Goal: Task Accomplishment & Management: Use online tool/utility

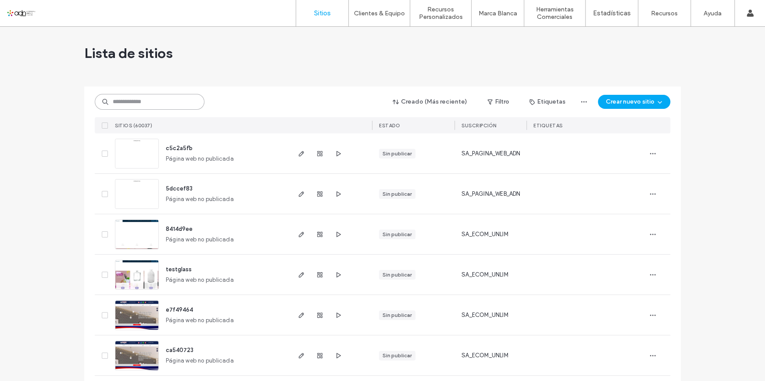
click at [123, 105] on input at bounding box center [150, 102] width 110 height 16
paste input "**********"
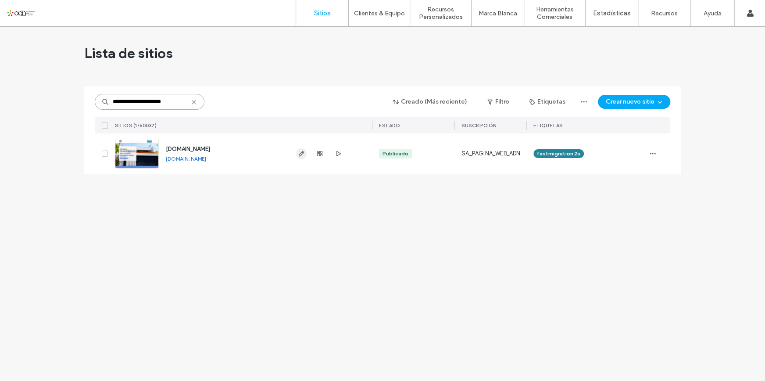
type input "**********"
click at [298, 155] on icon "button" at bounding box center [301, 153] width 7 height 7
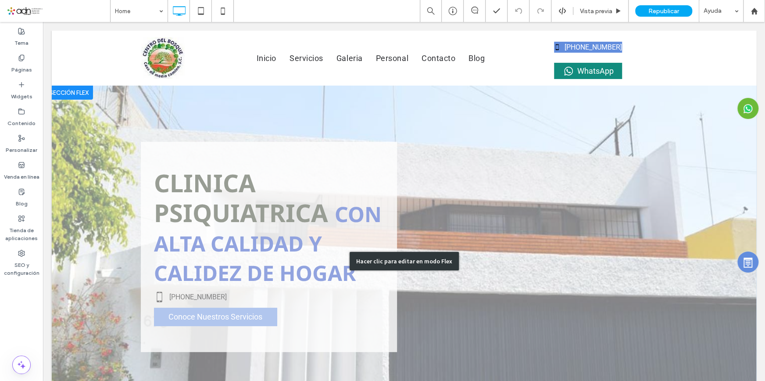
click at [464, 137] on div "Hacer clic para editar en modo Flex" at bounding box center [404, 261] width 704 height 351
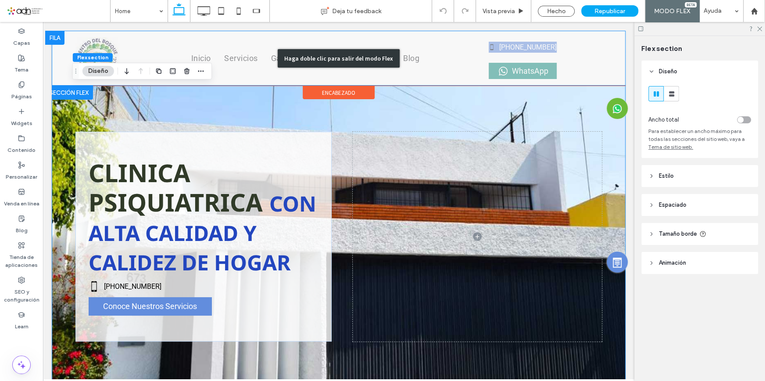
click at [417, 49] on div "Haga doble clic para salir del modo Flex" at bounding box center [339, 58] width 574 height 55
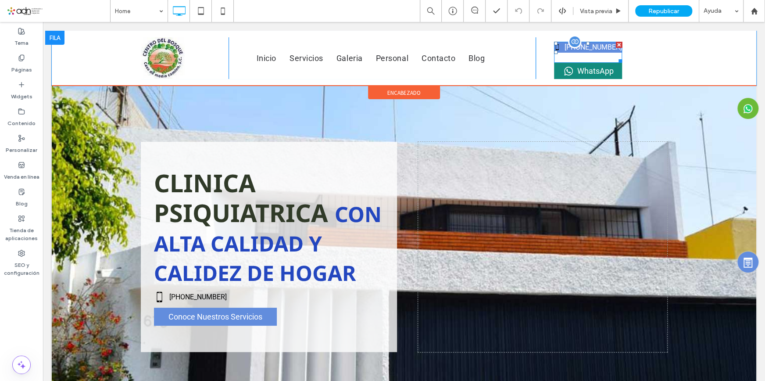
click at [558, 46] on span at bounding box center [588, 52] width 68 height 21
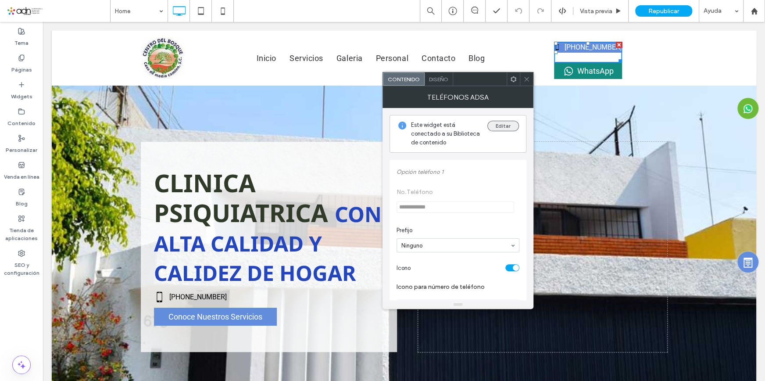
click at [497, 123] on button "Editar" at bounding box center [503, 126] width 32 height 11
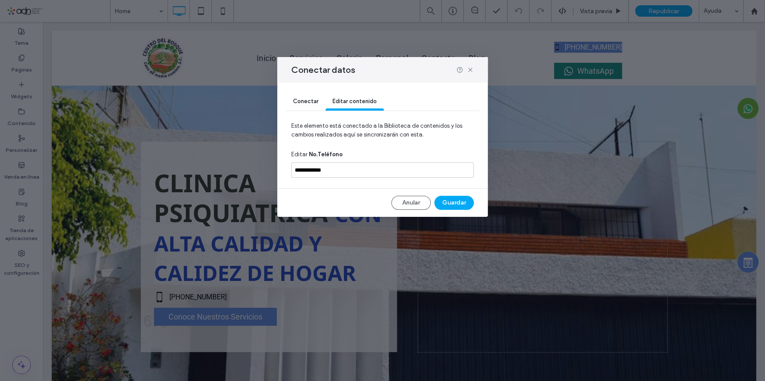
click at [307, 98] on span "Conectar" at bounding box center [305, 101] width 25 height 7
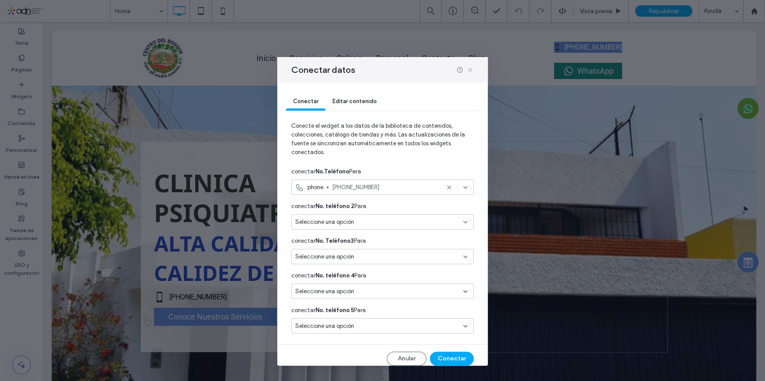
click at [469, 69] on icon at bounding box center [470, 69] width 7 height 7
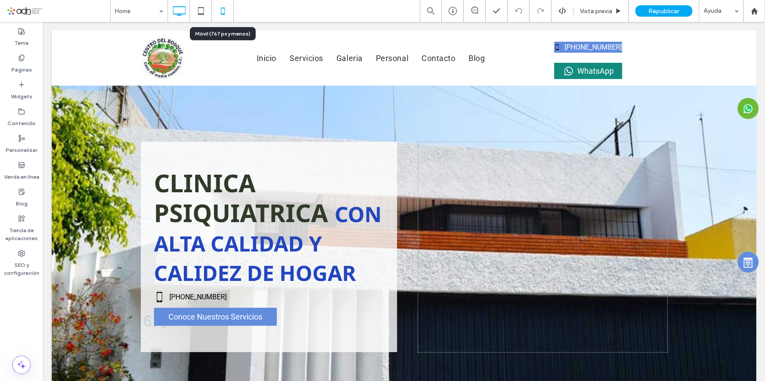
click at [222, 12] on icon at bounding box center [223, 11] width 18 height 18
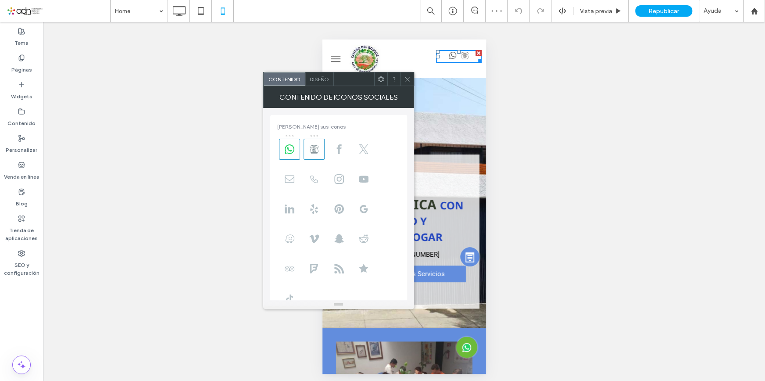
scroll to position [137, 0]
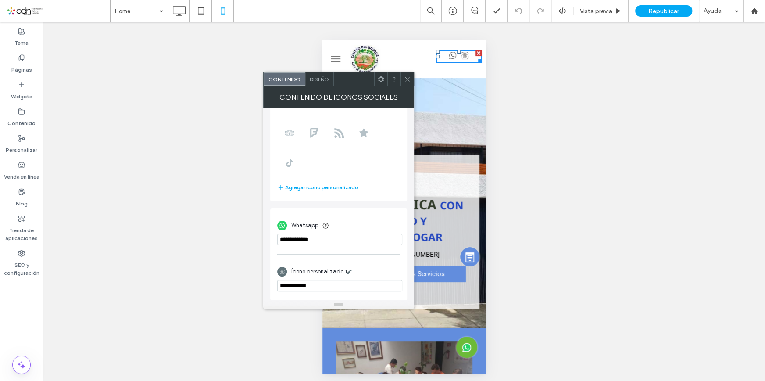
click at [322, 281] on input "**********" at bounding box center [339, 285] width 125 height 11
drag, startPoint x: 323, startPoint y: 285, endPoint x: 263, endPoint y: 289, distance: 60.2
click at [263, 289] on div "**********" at bounding box center [338, 204] width 151 height 192
paste input "url"
type input "**********"
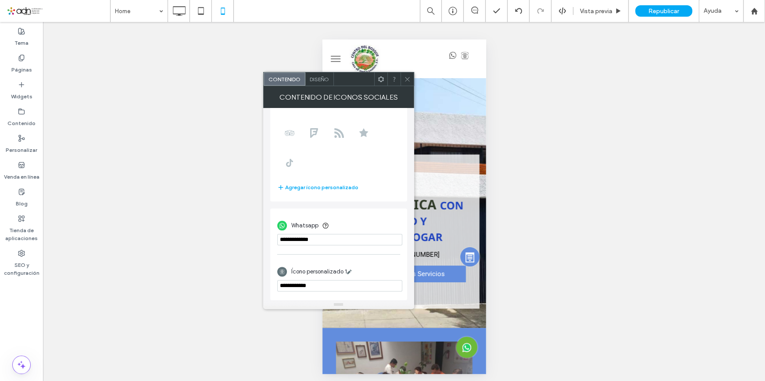
click at [387, 263] on div "Ícono personalizado 1" at bounding box center [338, 271] width 123 height 17
click at [405, 78] on icon at bounding box center [407, 79] width 7 height 7
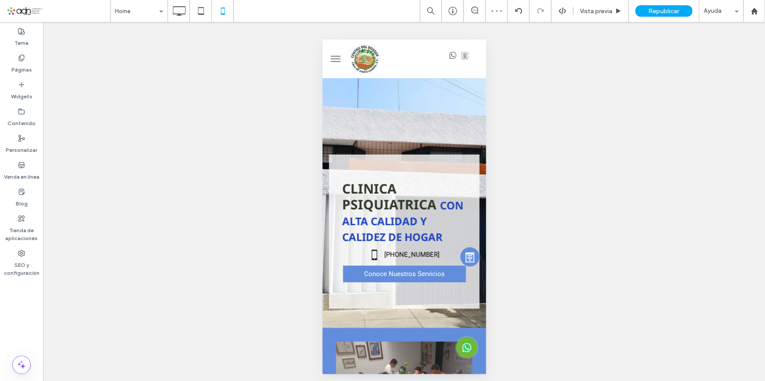
click at [336, 61] on span "menu" at bounding box center [335, 61] width 10 height 1
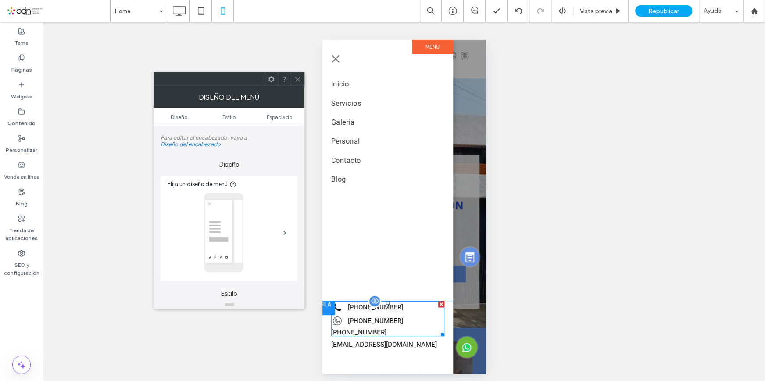
click at [417, 316] on span at bounding box center [387, 318] width 113 height 35
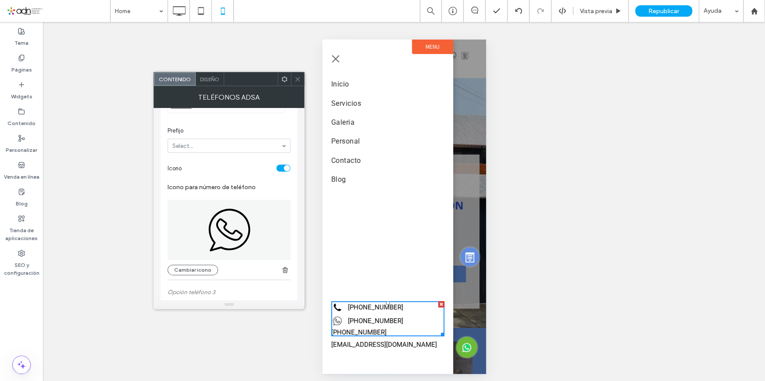
scroll to position [319, 0]
click at [284, 168] on div "toggle" at bounding box center [283, 168] width 14 height 7
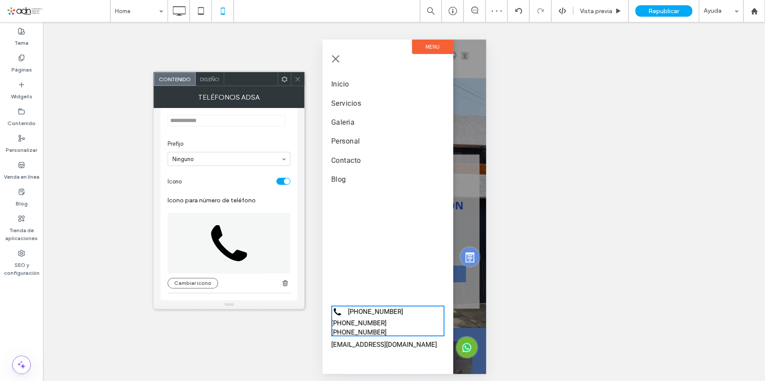
scroll to position [0, 0]
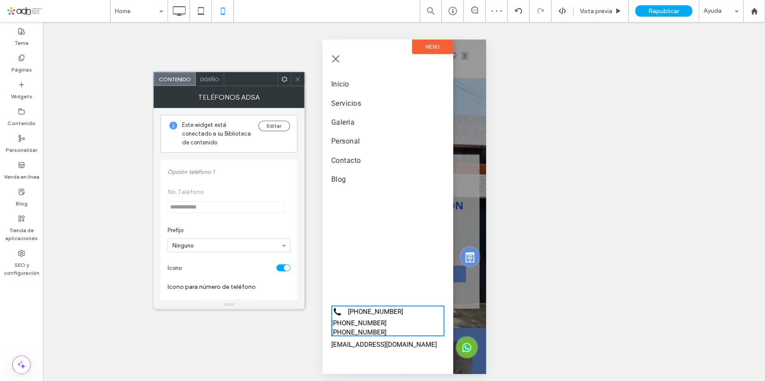
click at [208, 76] on span "Diseño" at bounding box center [209, 79] width 19 height 7
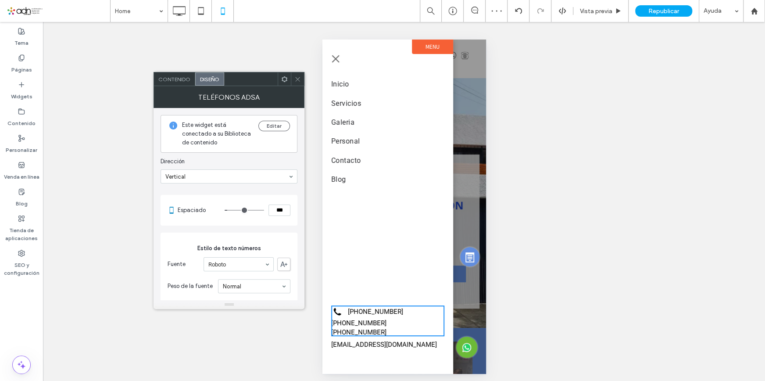
click at [298, 76] on icon at bounding box center [297, 79] width 7 height 7
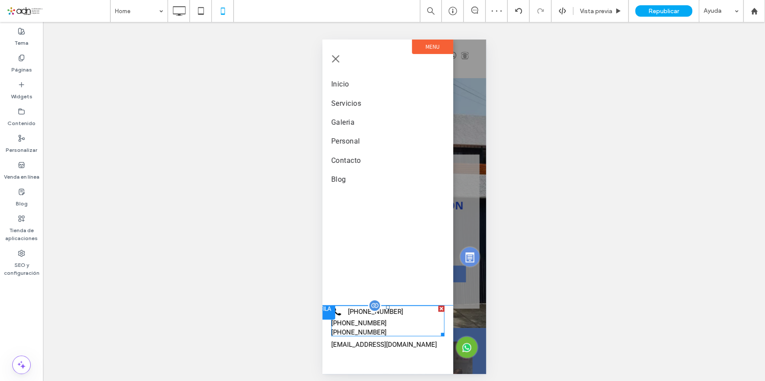
click at [371, 320] on span at bounding box center [387, 320] width 113 height 31
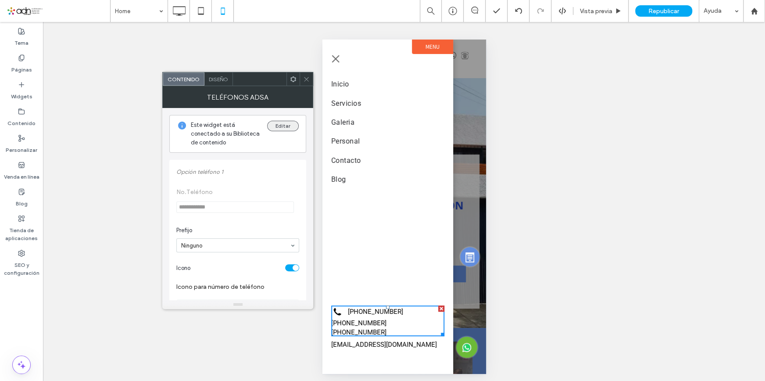
click at [275, 126] on button "Editar" at bounding box center [283, 126] width 32 height 11
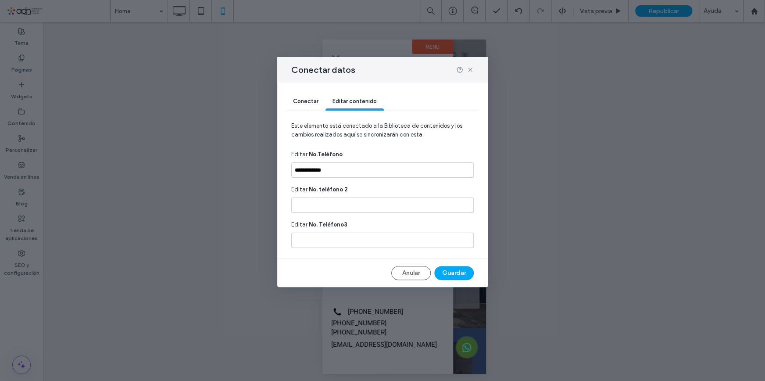
click at [300, 98] on span "Conectar" at bounding box center [305, 101] width 25 height 7
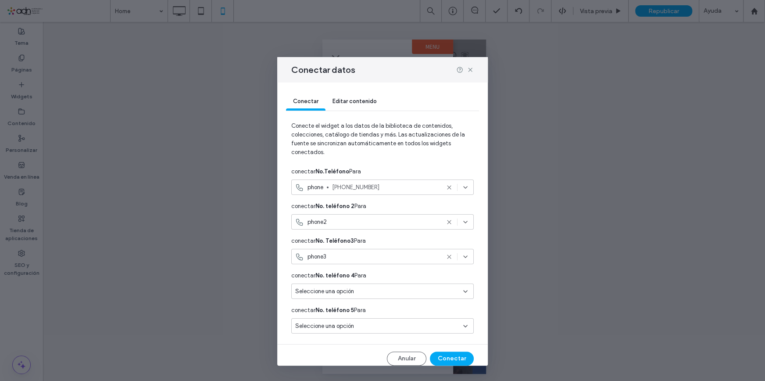
click at [446, 221] on icon at bounding box center [449, 221] width 7 height 7
click at [447, 257] on use at bounding box center [449, 256] width 4 height 4
click at [446, 356] on button "Conectar" at bounding box center [452, 358] width 44 height 14
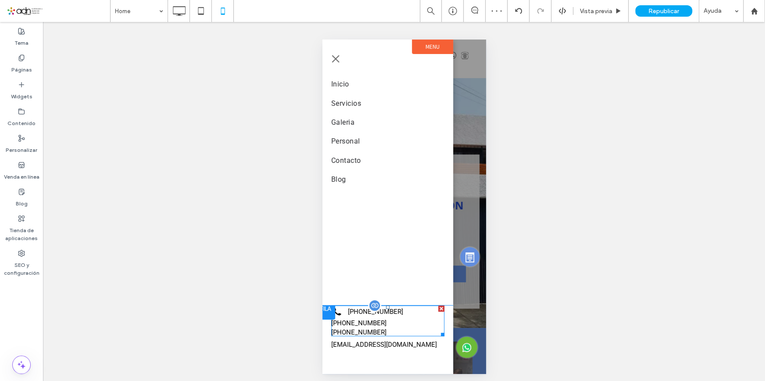
click at [397, 319] on span at bounding box center [387, 320] width 113 height 31
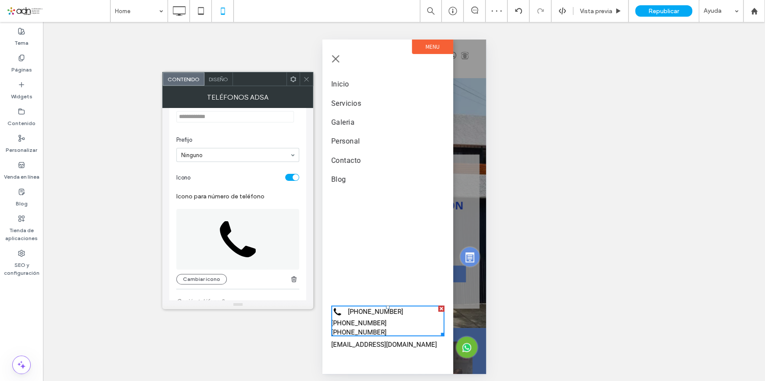
scroll to position [159, 0]
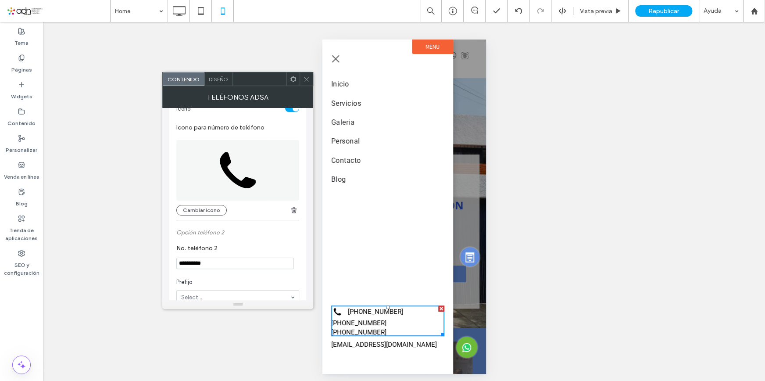
drag, startPoint x: 231, startPoint y: 265, endPoint x: 136, endPoint y: 266, distance: 94.3
click at [136, 266] on body ".wqwq-1{fill:#231f20;} .cls-1q, .cls-2q { fill-rule: evenodd; } .cls-2q { fill:…" at bounding box center [382, 190] width 765 height 381
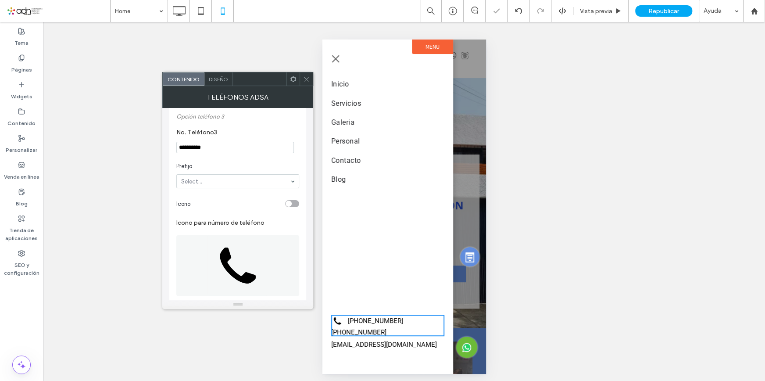
scroll to position [313, 0]
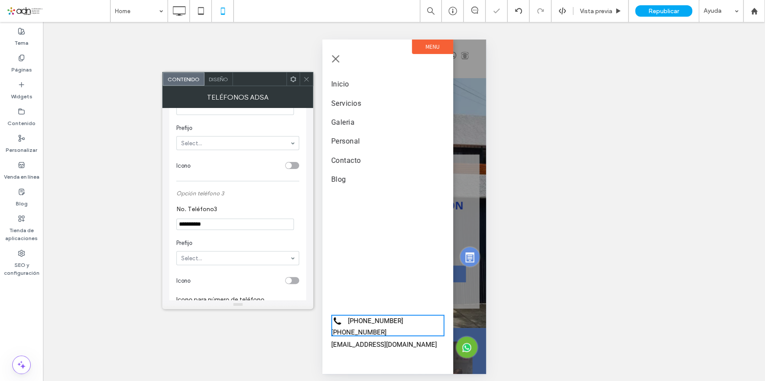
drag, startPoint x: 229, startPoint y: 230, endPoint x: 160, endPoint y: 230, distance: 68.9
click at [160, 230] on body ".wqwq-1{fill:#231f20;} .cls-1q, .cls-2q { fill-rule: evenodd; } .cls-2q { fill:…" at bounding box center [382, 190] width 765 height 381
click at [224, 208] on section "No. Teléfono3" at bounding box center [237, 217] width 123 height 33
click at [305, 80] on icon at bounding box center [306, 79] width 7 height 7
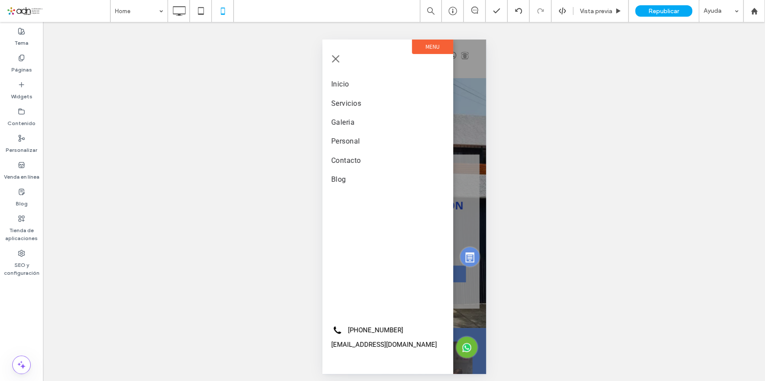
click at [333, 59] on span "menu" at bounding box center [335, 58] width 7 height 7
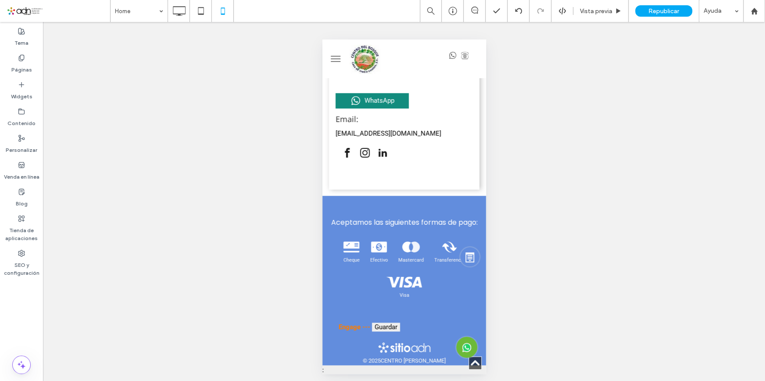
scroll to position [4553, 0]
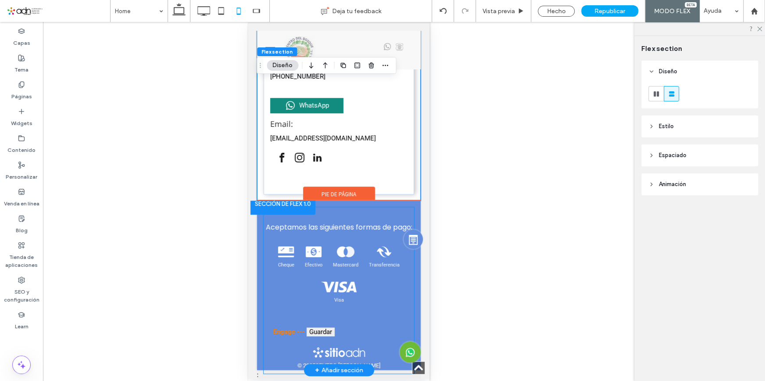
scroll to position [4539, 0]
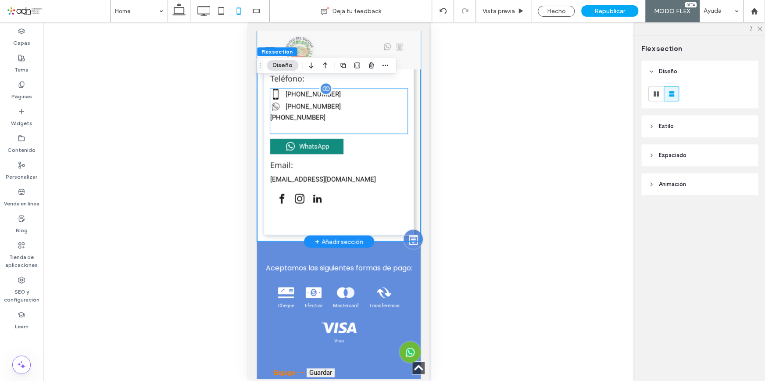
click at [300, 110] on label "[PHONE_NUMBER]" at bounding box center [312, 106] width 55 height 8
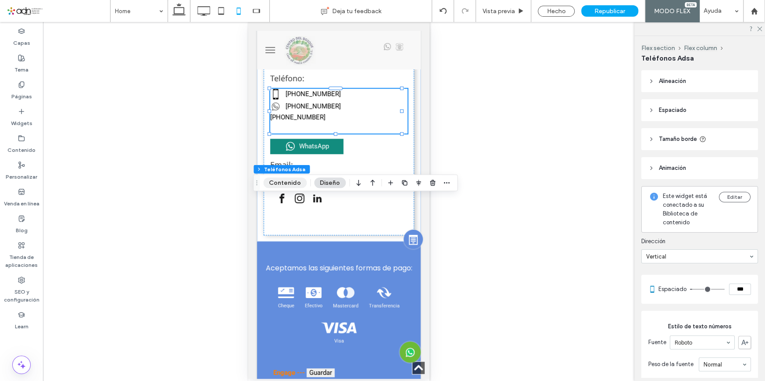
click at [282, 182] on button "Contenido" at bounding box center [284, 182] width 43 height 11
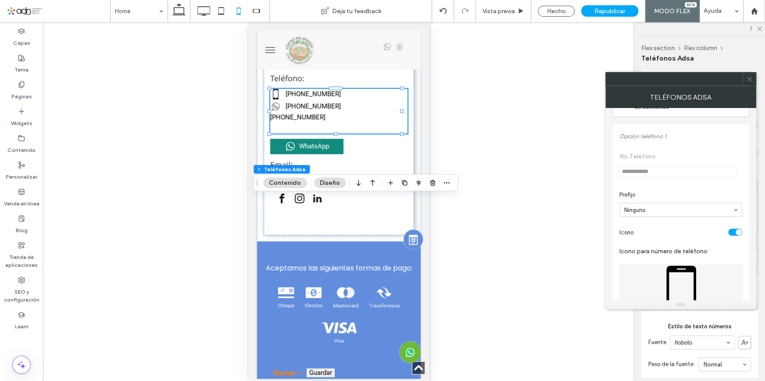
scroll to position [0, 0]
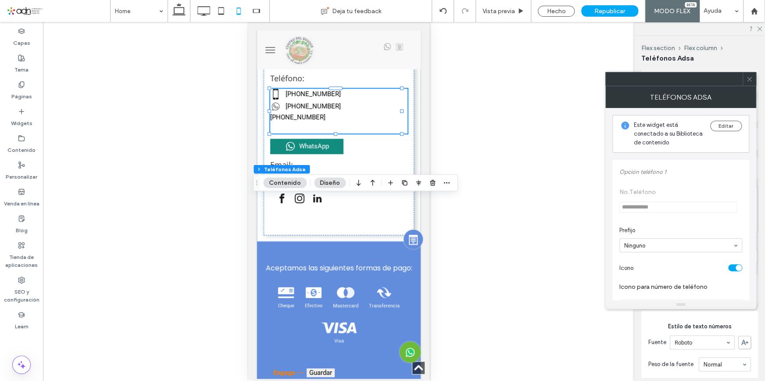
click at [724, 118] on div "Este widget está conectado a su Biblioteca de contenido Editar" at bounding box center [680, 134] width 137 height 38
click at [725, 123] on button "Editar" at bounding box center [726, 126] width 32 height 11
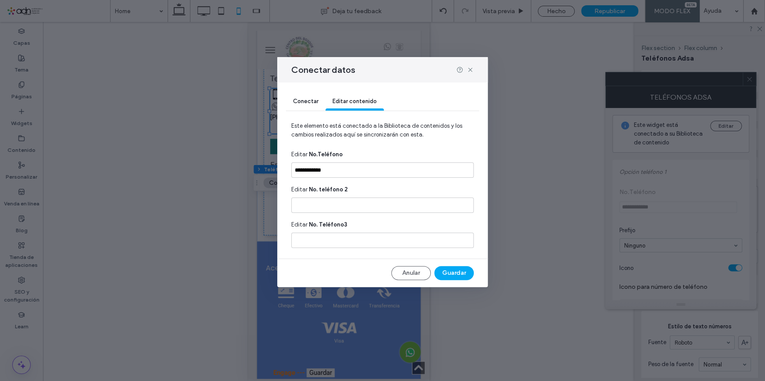
click at [319, 103] on div "Conectar" at bounding box center [305, 102] width 39 height 18
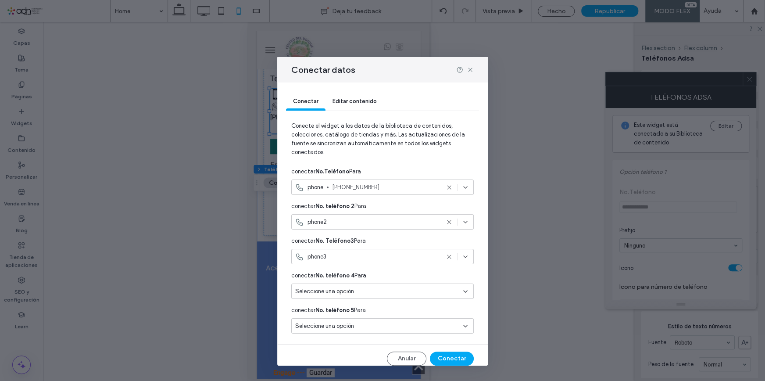
click at [446, 225] on icon at bounding box center [449, 221] width 7 height 7
click at [446, 256] on icon at bounding box center [449, 256] width 7 height 7
click at [346, 100] on span "Editar contenido" at bounding box center [354, 101] width 44 height 7
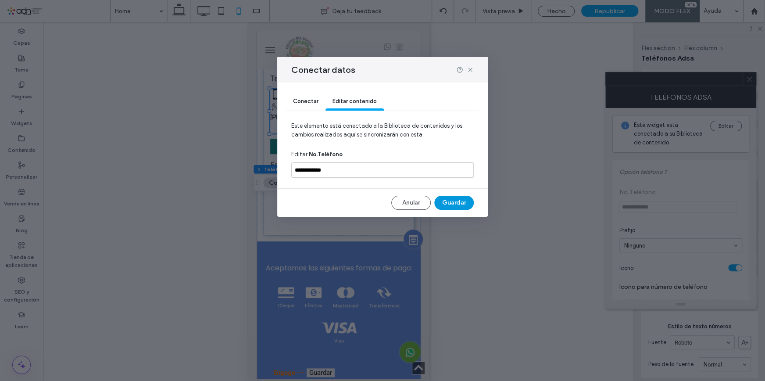
click at [461, 198] on button "Guardar" at bounding box center [453, 203] width 39 height 14
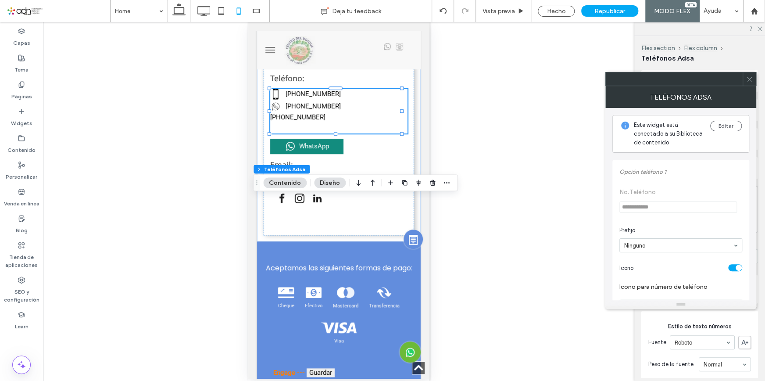
click at [747, 81] on use at bounding box center [749, 79] width 4 height 4
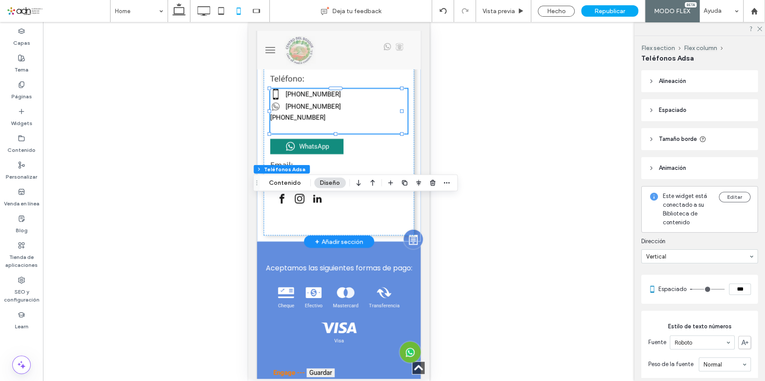
click at [320, 112] on link "[PHONE_NUMBER]" at bounding box center [338, 106] width 137 height 11
click at [274, 182] on button "Contenido" at bounding box center [284, 182] width 43 height 11
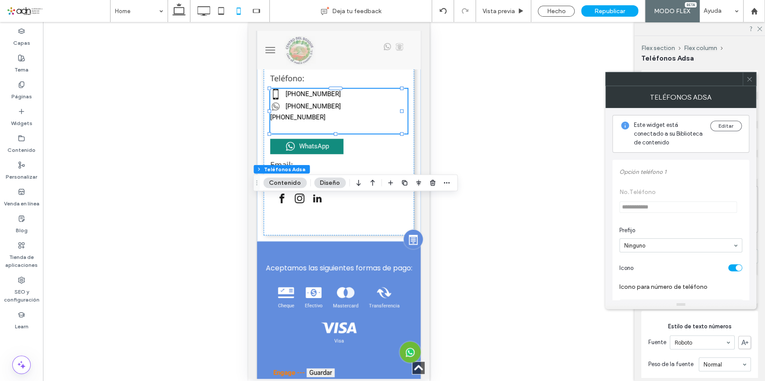
scroll to position [199, 0]
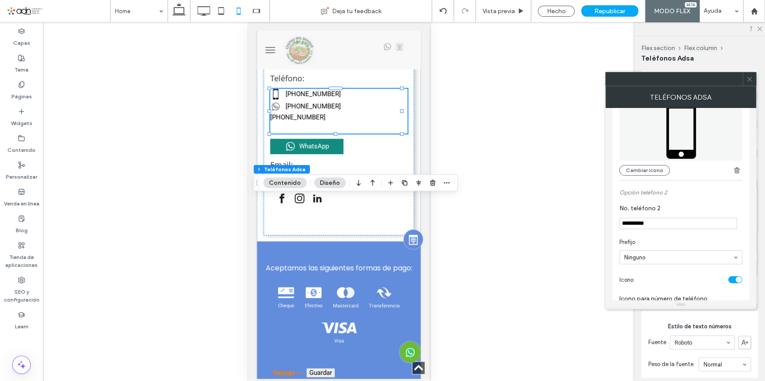
drag, startPoint x: 667, startPoint y: 227, endPoint x: 571, endPoint y: 229, distance: 96.1
click at [571, 229] on body ".wqwq-1{fill:#231f20;} .cls-1q, .cls-2q { fill-rule: evenodd; } .cls-2q { fill:…" at bounding box center [382, 190] width 765 height 381
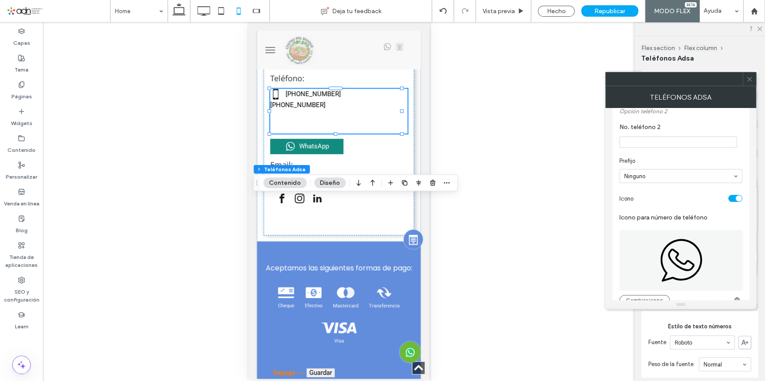
scroll to position [359, 0]
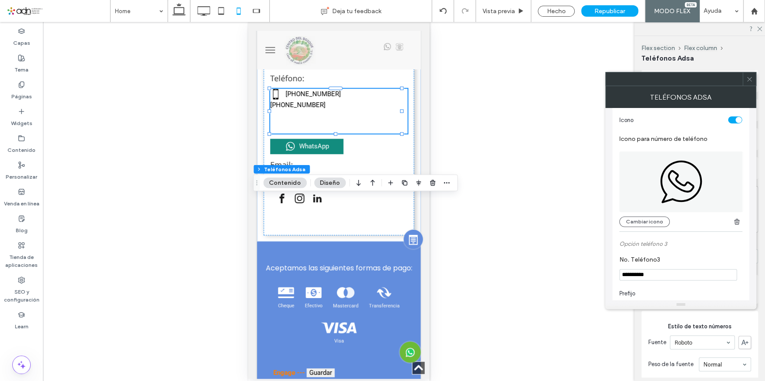
drag, startPoint x: 668, startPoint y: 279, endPoint x: 612, endPoint y: 280, distance: 56.1
click at [612, 280] on div "**********" at bounding box center [680, 335] width 137 height 1068
click at [684, 259] on section "No. Teléfono3" at bounding box center [680, 267] width 123 height 33
click at [749, 77] on icon at bounding box center [749, 79] width 7 height 7
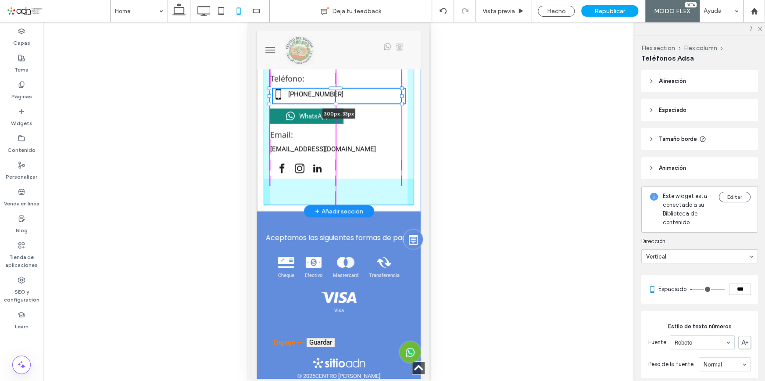
drag, startPoint x: 335, startPoint y: 243, endPoint x: 333, endPoint y: 213, distance: 30.3
click at [333, 105] on div at bounding box center [335, 103] width 4 height 4
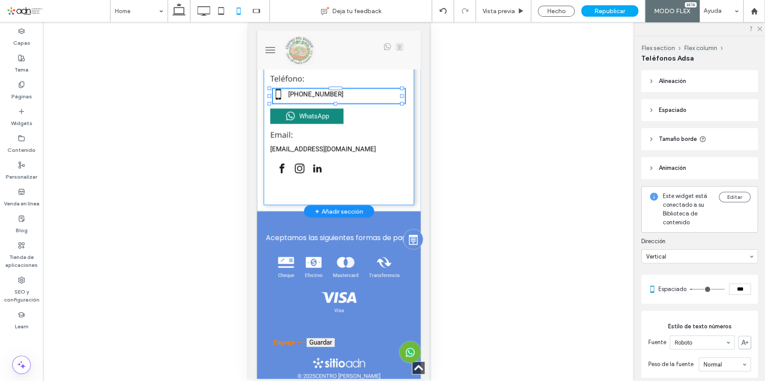
type input "**"
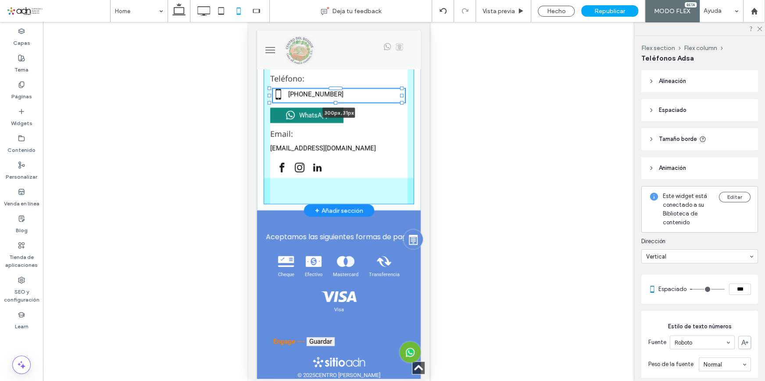
click at [335, 104] on div at bounding box center [335, 102] width 4 height 4
type input "**"
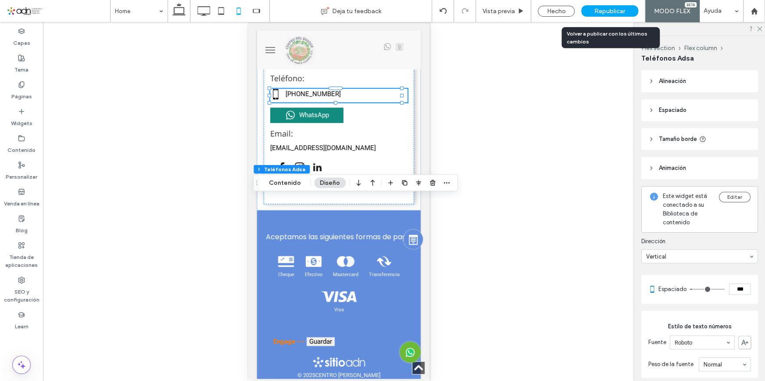
click at [593, 12] on div "Republicar" at bounding box center [609, 10] width 57 height 11
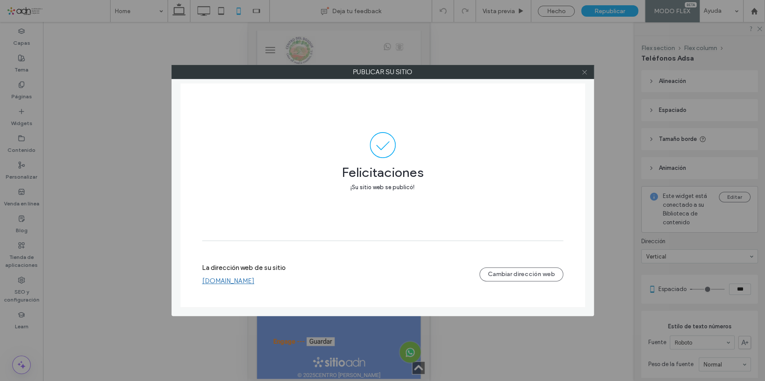
click at [586, 72] on icon at bounding box center [584, 72] width 7 height 7
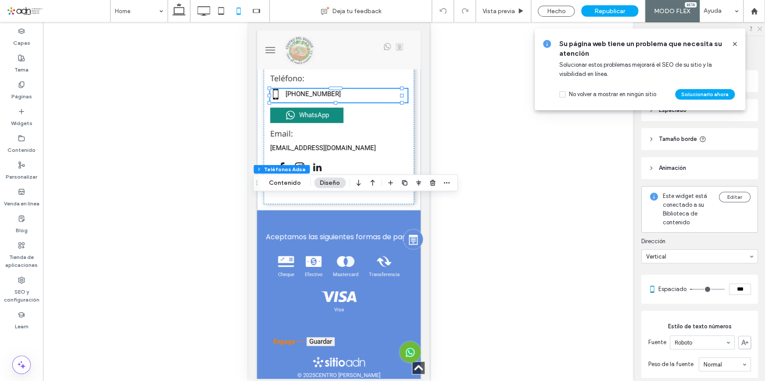
click at [759, 28] on icon at bounding box center [759, 28] width 6 height 6
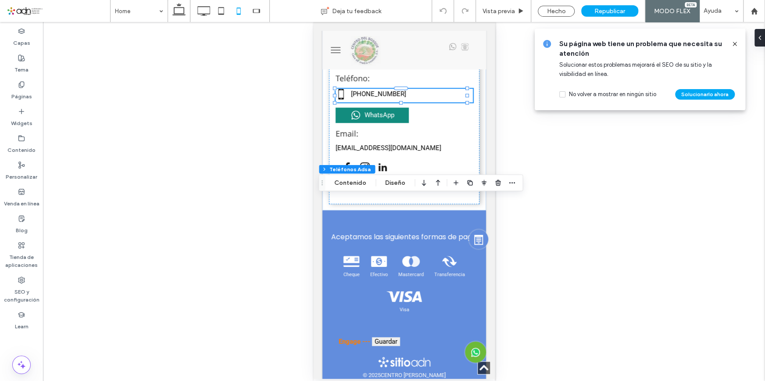
click at [564, 95] on span at bounding box center [562, 94] width 6 height 6
click at [733, 44] on icon at bounding box center [734, 43] width 7 height 7
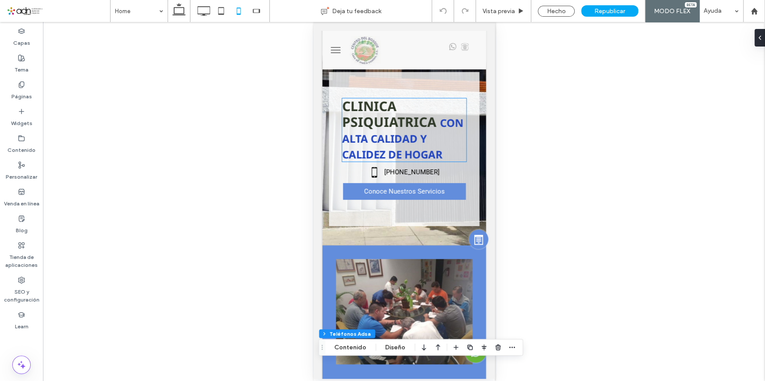
scroll to position [0, 0]
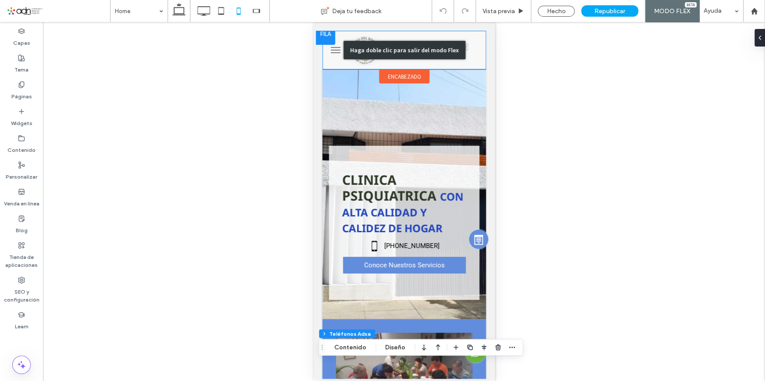
click at [433, 51] on div "Haga doble clic para salir del modo Flex" at bounding box center [404, 50] width 122 height 18
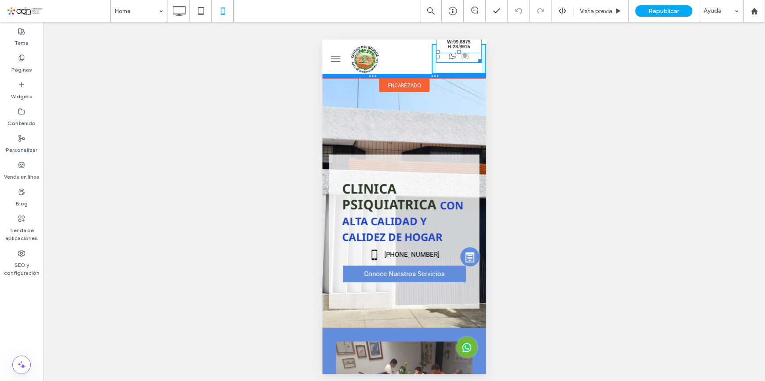
drag, startPoint x: 471, startPoint y: 62, endPoint x: 476, endPoint y: 78, distance: 16.2
click at [476, 78] on div "W:99.6875 H:28.9915" at bounding box center [404, 58] width 164 height 39
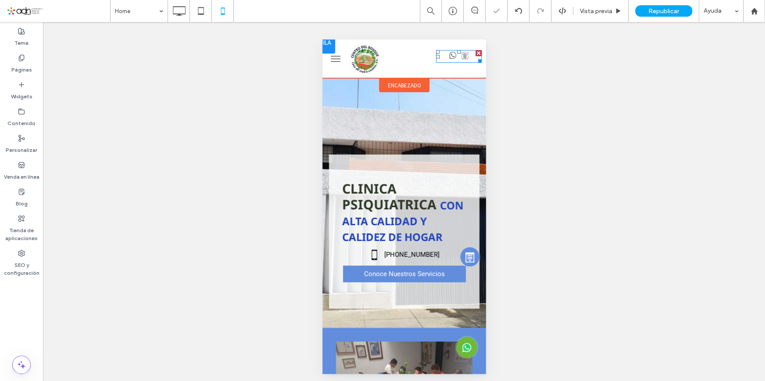
click at [460, 59] on icon "Social network" at bounding box center [464, 55] width 8 height 8
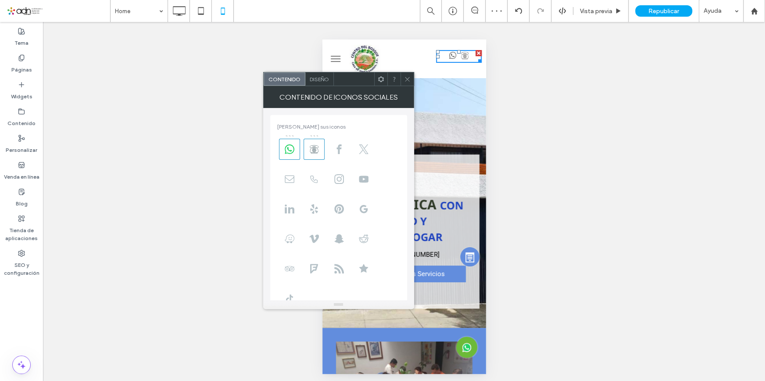
click at [322, 76] on span "Diseño" at bounding box center [319, 79] width 19 height 7
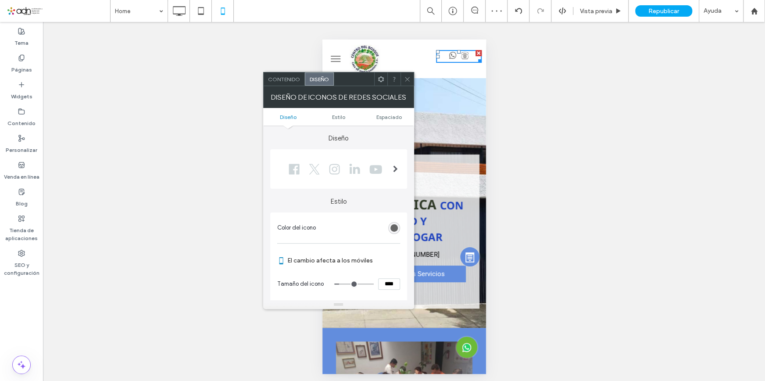
scroll to position [39, 0]
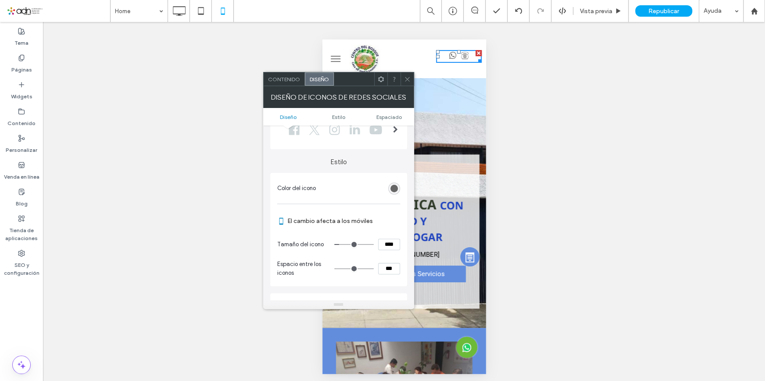
type input "**"
type input "****"
type input "**"
type input "****"
type input "**"
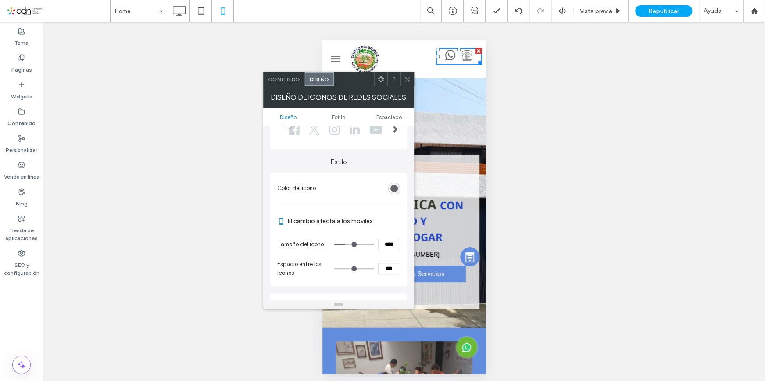
type input "****"
type input "**"
type input "****"
type input "**"
type input "****"
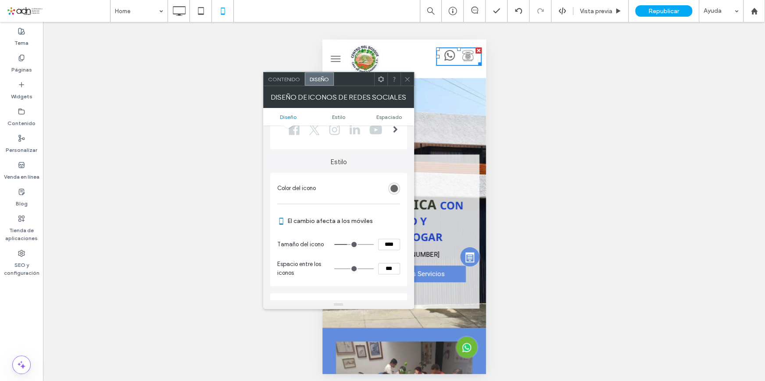
type input "**"
click at [348, 245] on input "range" at bounding box center [353, 244] width 39 height 1
click at [456, 51] on div at bounding box center [458, 49] width 4 height 4
click at [647, 11] on div "Republicar" at bounding box center [663, 10] width 57 height 11
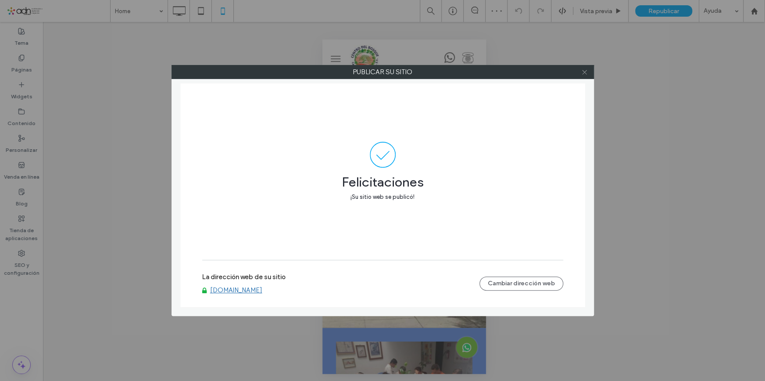
click at [586, 75] on icon at bounding box center [584, 72] width 7 height 7
